Goal: Navigation & Orientation: Find specific page/section

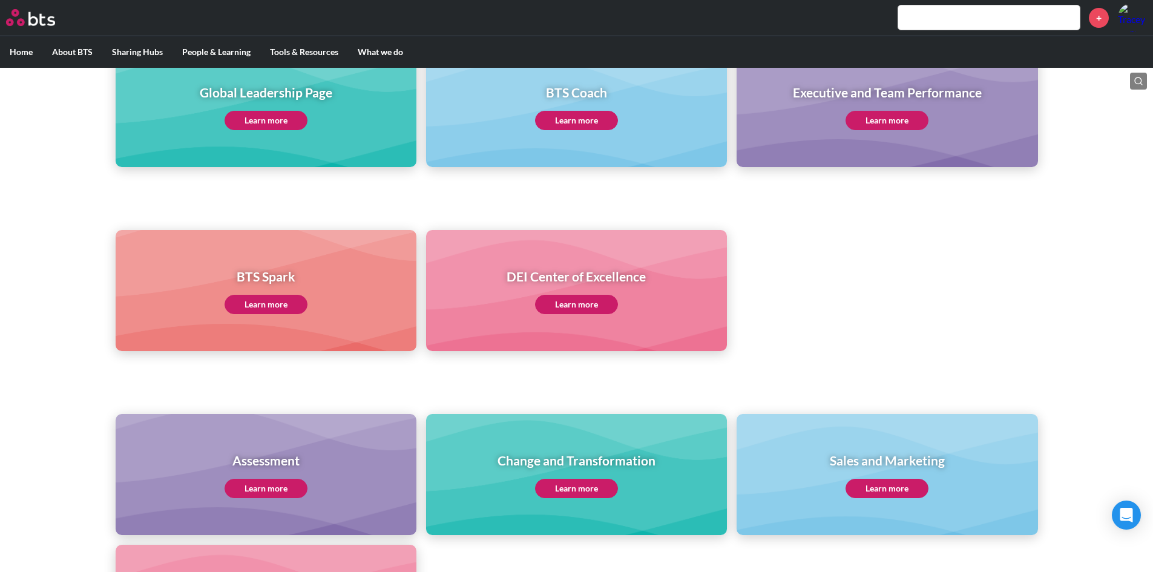
scroll to position [182, 0]
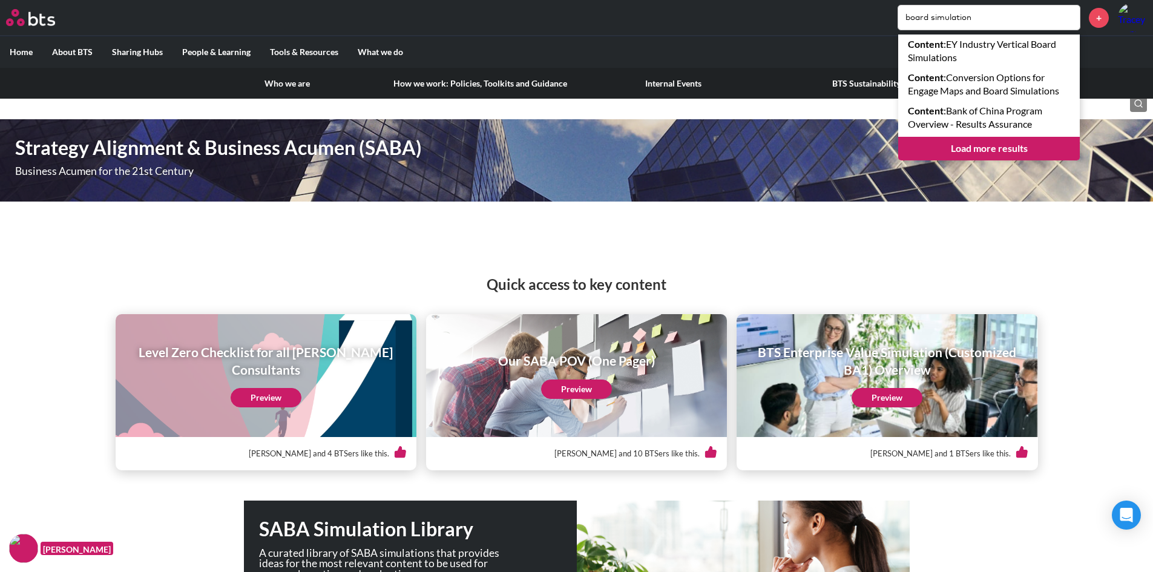
scroll to position [3654, 0]
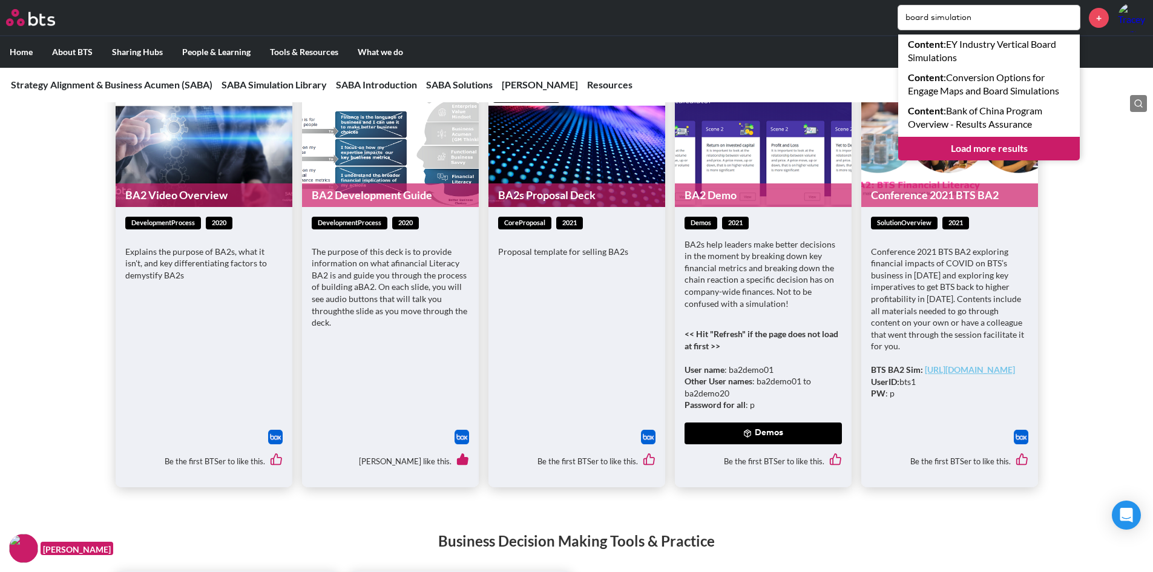
click at [13, 48] on label "Home" at bounding box center [21, 51] width 42 height 31
click at [0, 0] on input "Home" at bounding box center [0, 0] width 0 height 0
